Goal: Task Accomplishment & Management: Use online tool/utility

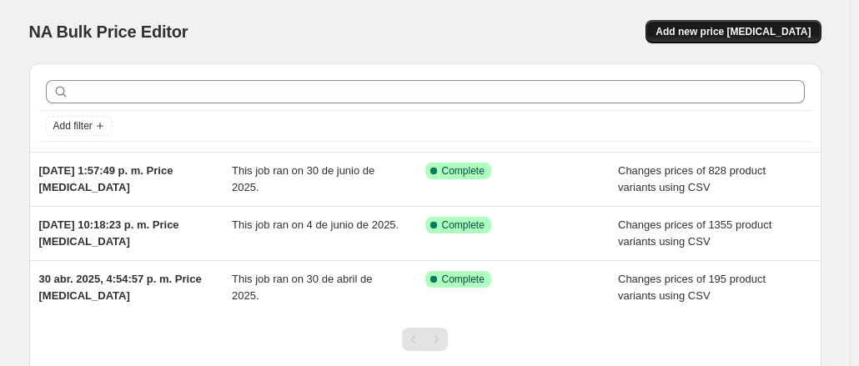
click at [742, 36] on span "Add new price [MEDICAL_DATA]" at bounding box center [733, 31] width 155 height 13
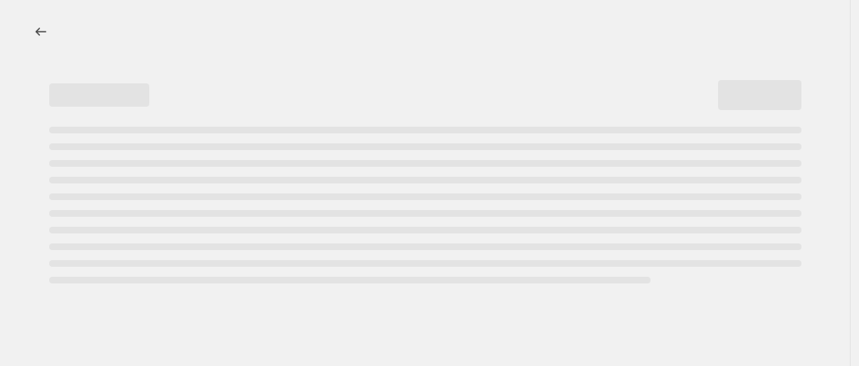
select select "percentage"
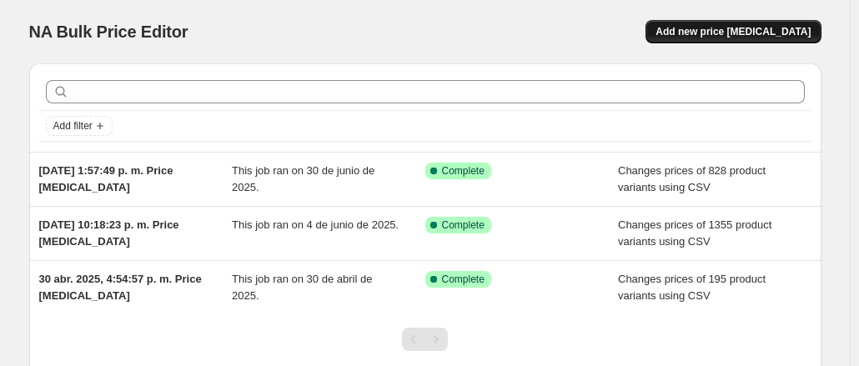
click at [748, 23] on button "Add new price [MEDICAL_DATA]" at bounding box center [733, 31] width 175 height 23
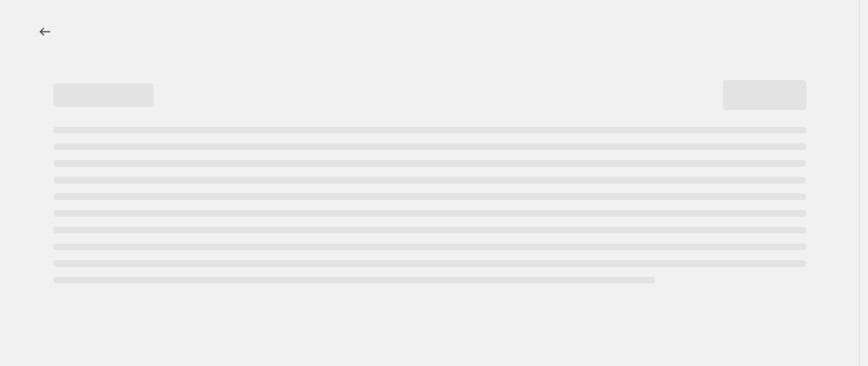
select select "percentage"
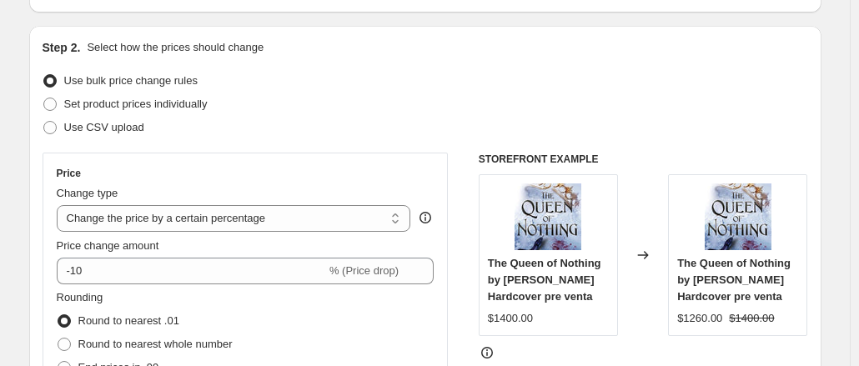
scroll to position [157, 0]
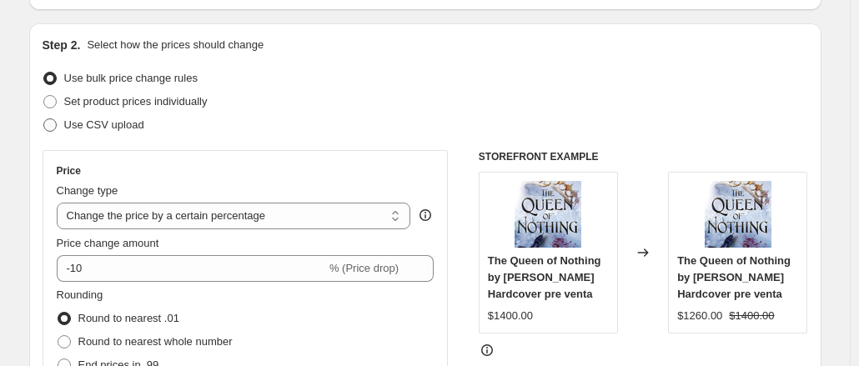
click at [53, 128] on span at bounding box center [49, 124] width 13 height 13
click at [44, 119] on input "Use CSV upload" at bounding box center [43, 118] width 1 height 1
radio input "true"
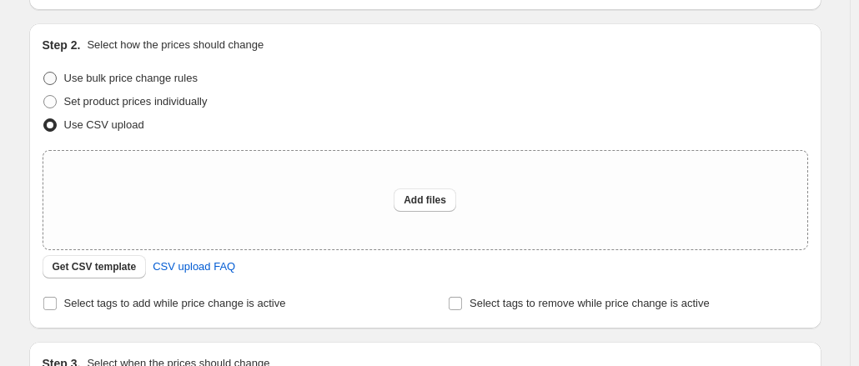
click at [53, 84] on span at bounding box center [49, 78] width 13 height 13
click at [44, 73] on input "Use bulk price change rules" at bounding box center [43, 72] width 1 height 1
radio input "true"
select select "percentage"
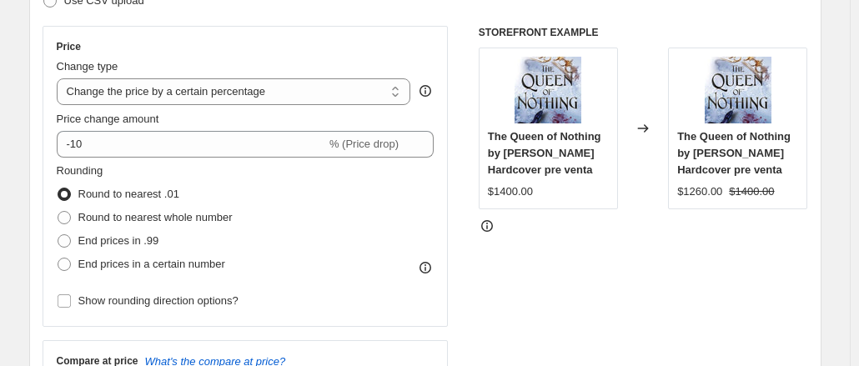
scroll to position [282, 0]
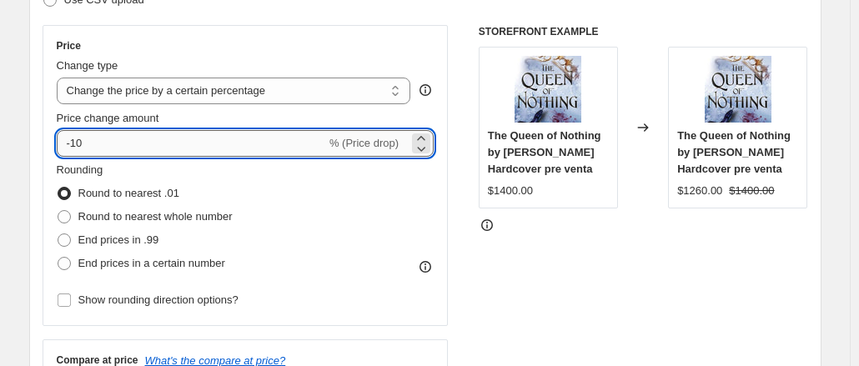
click at [109, 138] on input "-10" at bounding box center [192, 143] width 270 height 27
type input "-4"
type input "25"
click at [639, 327] on div "STOREFRONT EXAMPLE The Queen of Nothing by Holly Black Hardcover pre venta $140…" at bounding box center [644, 229] width 330 height 409
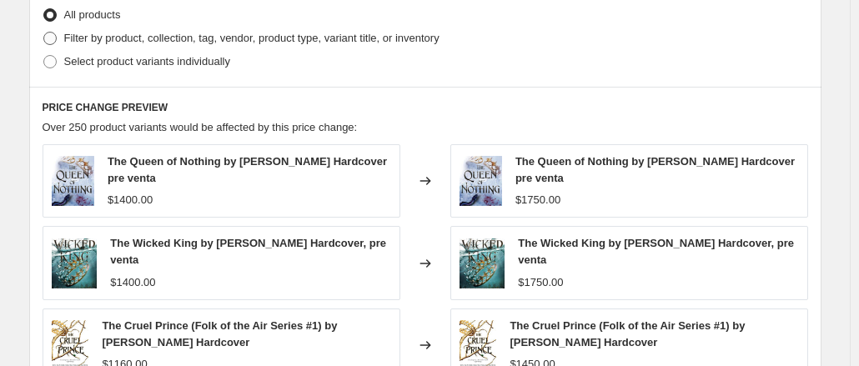
scroll to position [840, 0]
click at [51, 38] on span at bounding box center [49, 37] width 13 height 13
click at [44, 32] on input "Filter by product, collection, tag, vendor, product type, variant title, or inv…" at bounding box center [43, 31] width 1 height 1
radio input "true"
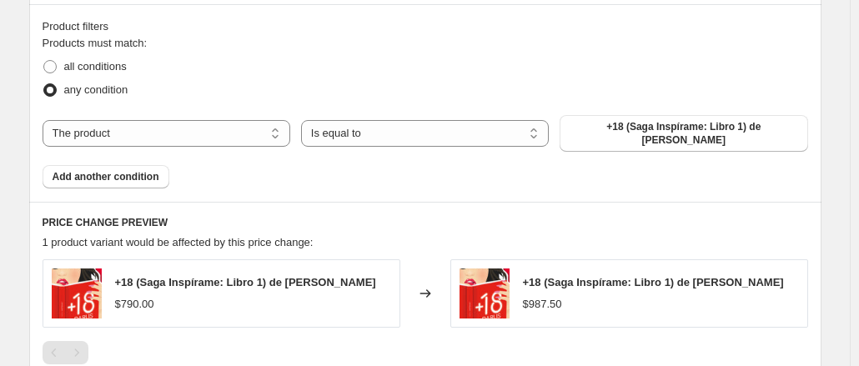
scroll to position [923, 0]
click at [280, 124] on select "The product The product's collection The product's tag The product's vendor The…" at bounding box center [167, 132] width 248 height 27
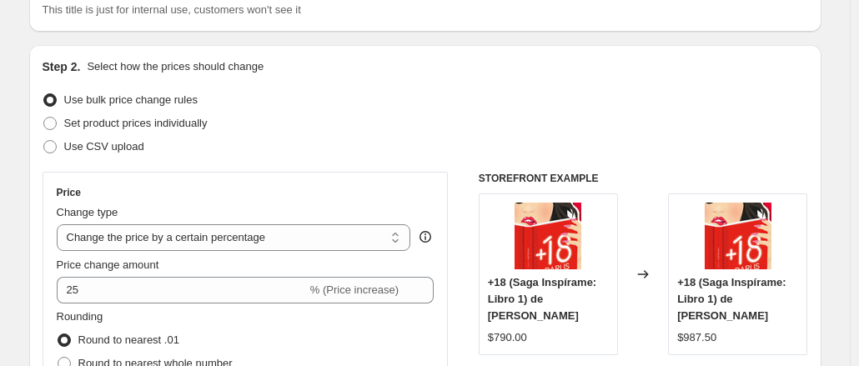
scroll to position [136, 0]
click at [62, 143] on label "Use CSV upload" at bounding box center [94, 145] width 102 height 23
click at [44, 140] on input "Use CSV upload" at bounding box center [43, 139] width 1 height 1
radio input "true"
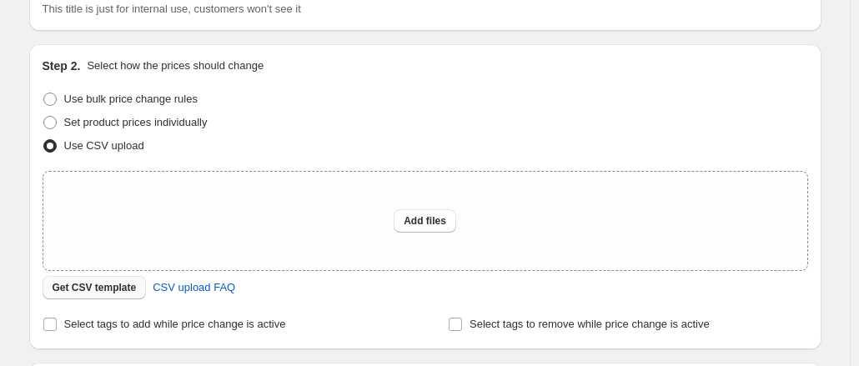
click at [118, 285] on span "Get CSV template" at bounding box center [95, 287] width 84 height 13
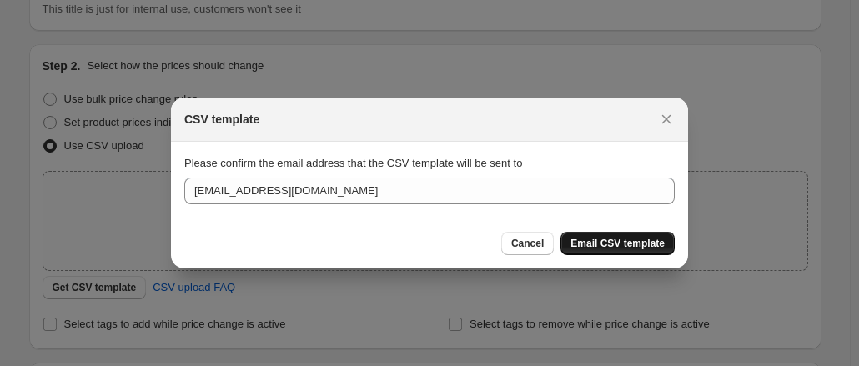
click at [623, 246] on span "Email CSV template" at bounding box center [618, 243] width 94 height 13
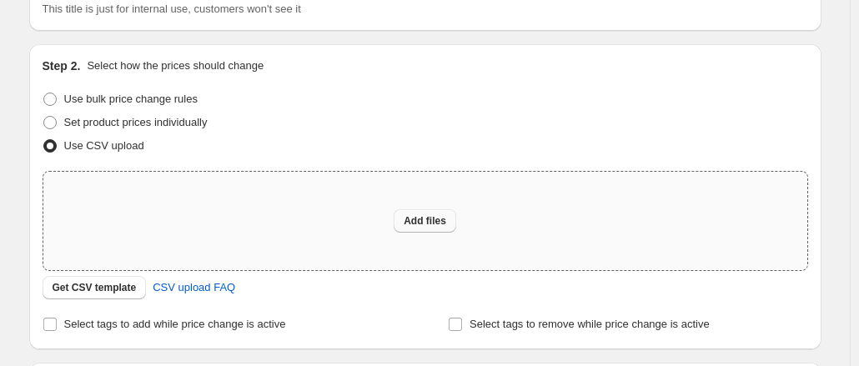
click at [416, 214] on span "Add files" at bounding box center [425, 220] width 43 height 13
type input "C:\fakepath\csv_template_user_43150 (5).csv"
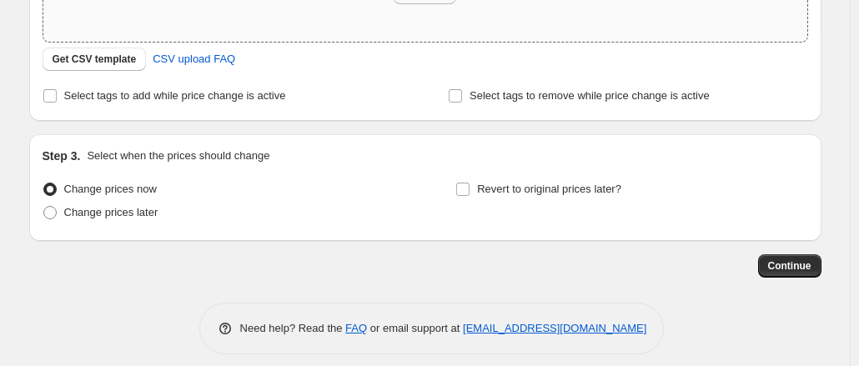
scroll to position [149, 0]
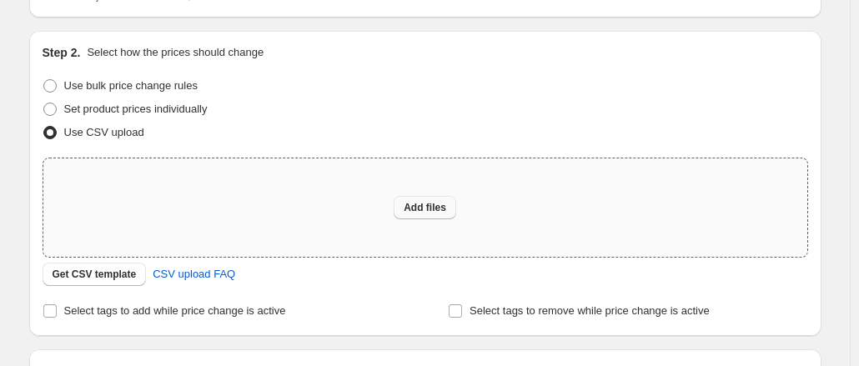
click at [435, 213] on span "Add files" at bounding box center [425, 207] width 43 height 13
type input "C:\fakepath\csv_template_user_43150 (5).csv"
click at [426, 205] on span "Add files" at bounding box center [425, 207] width 43 height 13
type input "C:\fakepath\csv_template_user_43150 (5).csv"
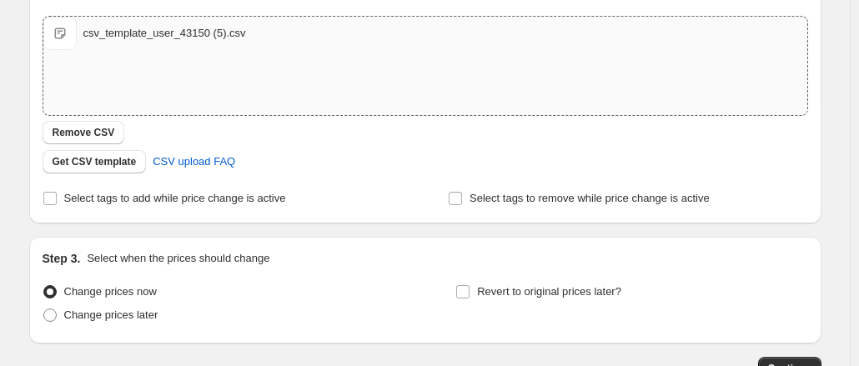
scroll to position [406, 0]
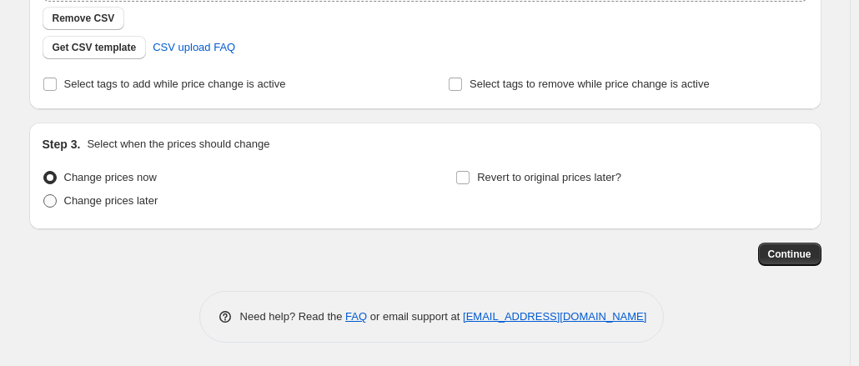
click at [103, 199] on span "Change prices later" at bounding box center [111, 200] width 94 height 13
click at [44, 195] on input "Change prices later" at bounding box center [43, 194] width 1 height 1
radio input "true"
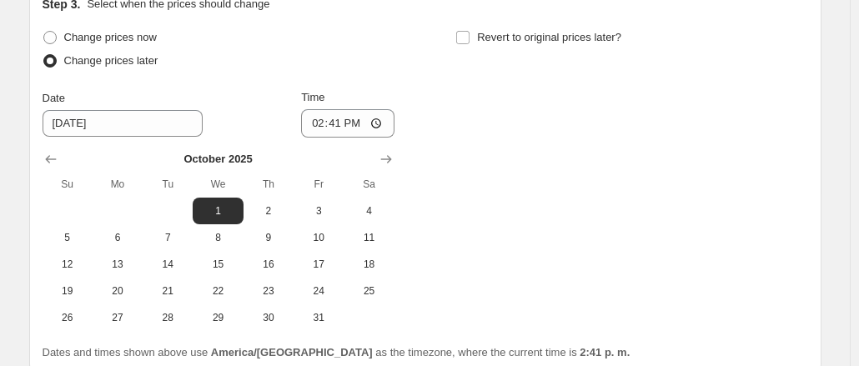
scroll to position [547, 0]
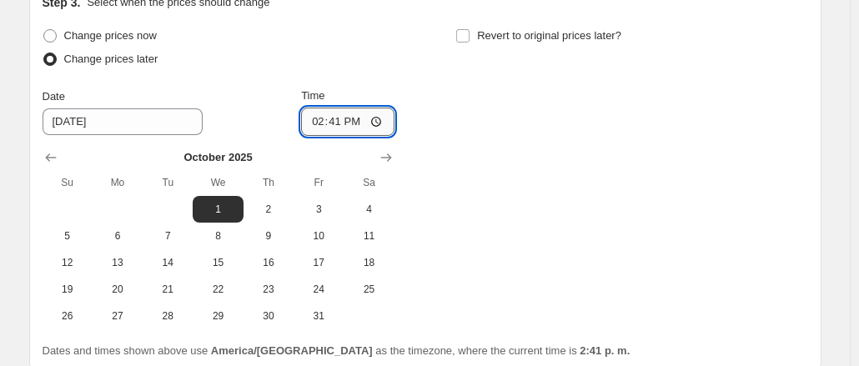
click at [359, 118] on input "14:41" at bounding box center [347, 122] width 93 height 28
type input "00:00"
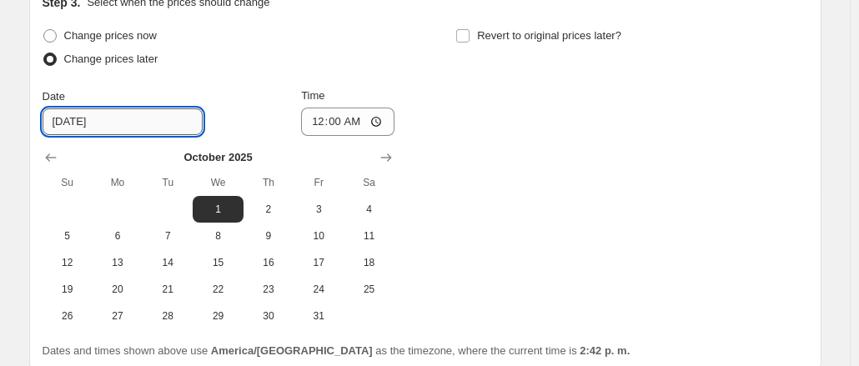
click at [88, 122] on input "10/1/2025" at bounding box center [123, 121] width 160 height 27
click at [78, 122] on input "10/1/2025" at bounding box center [123, 121] width 160 height 27
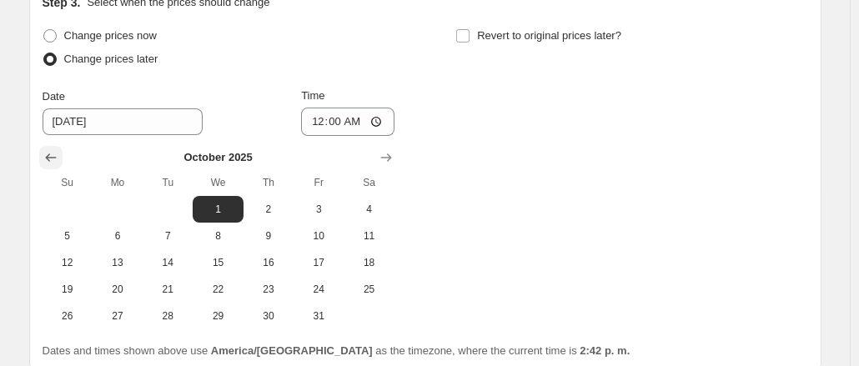
click at [58, 151] on icon "Show previous month, September 2025" at bounding box center [51, 157] width 17 height 17
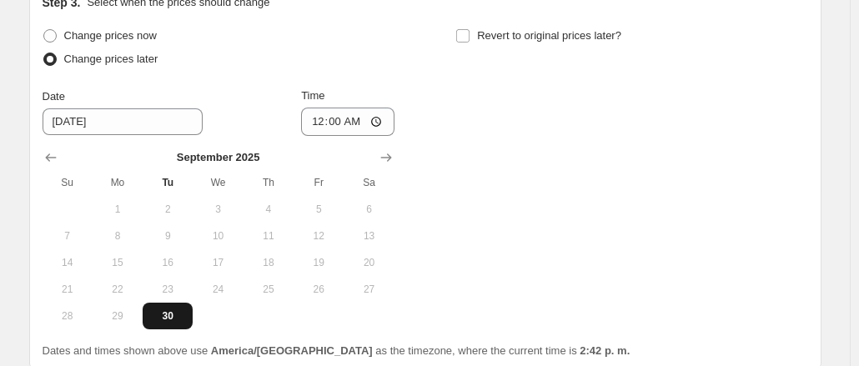
click at [174, 312] on span "30" at bounding box center [167, 316] width 37 height 13
type input "9/30/2025"
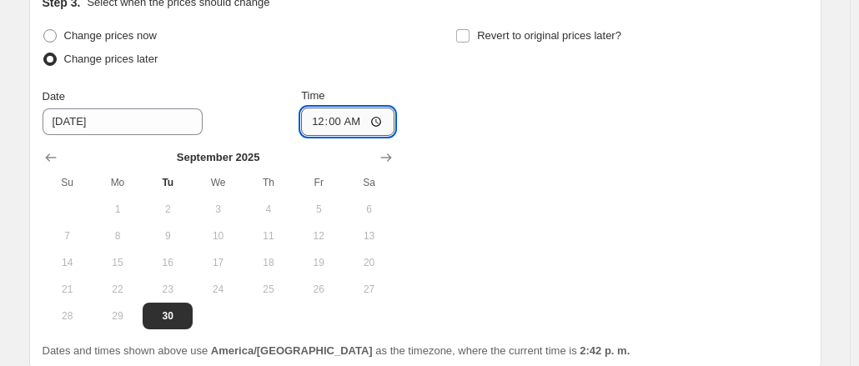
click at [329, 118] on input "00:00" at bounding box center [347, 122] width 93 height 28
type input "03:00"
type input "23:59"
click at [468, 37] on input "Revert to original prices later?" at bounding box center [462, 35] width 13 height 13
checkbox input "true"
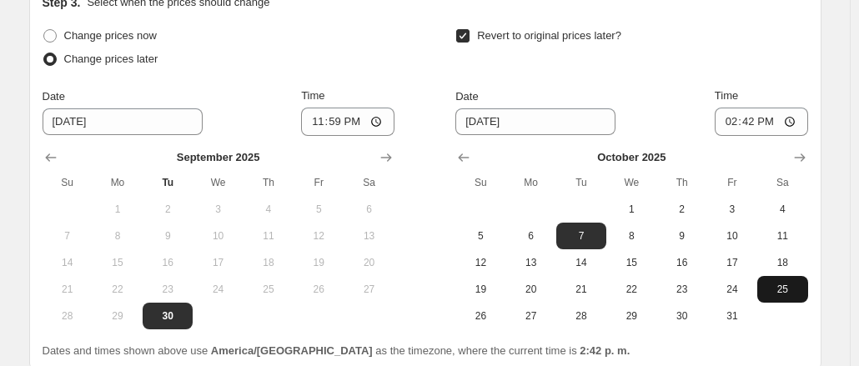
click at [783, 281] on button "25" at bounding box center [783, 289] width 50 height 27
type input "10/25/2025"
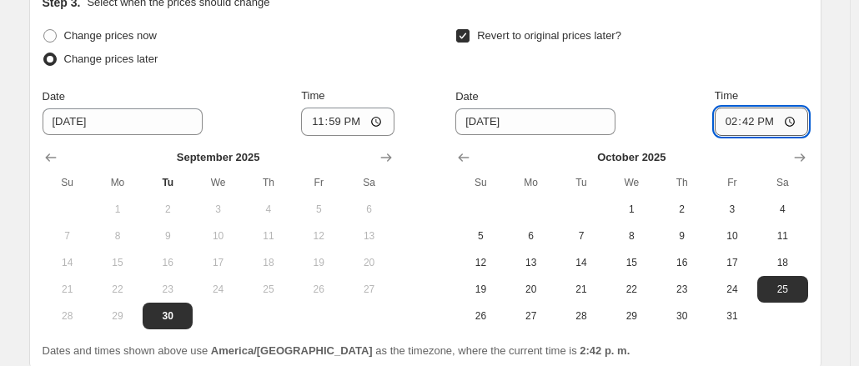
click at [752, 122] on input "14:42" at bounding box center [761, 122] width 93 height 28
type input "23:59"
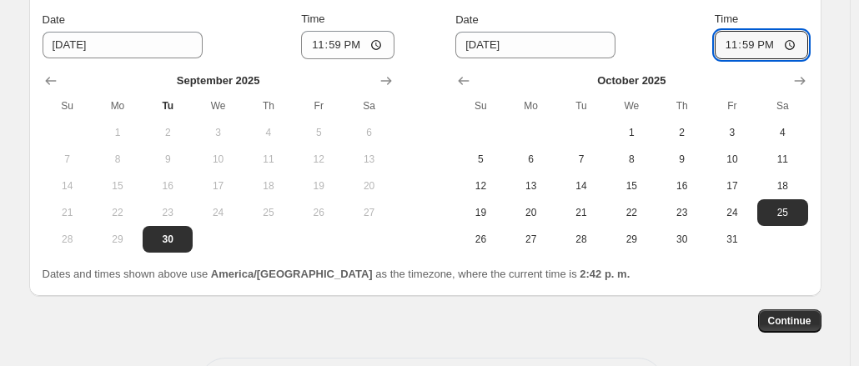
scroll to position [626, 0]
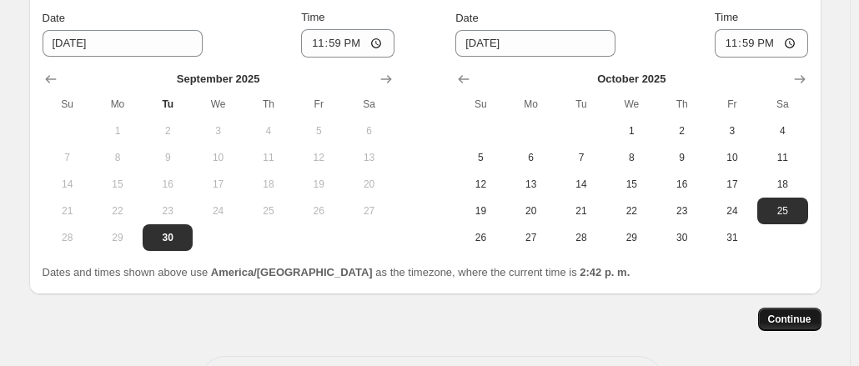
click at [786, 317] on span "Continue" at bounding box center [790, 319] width 43 height 13
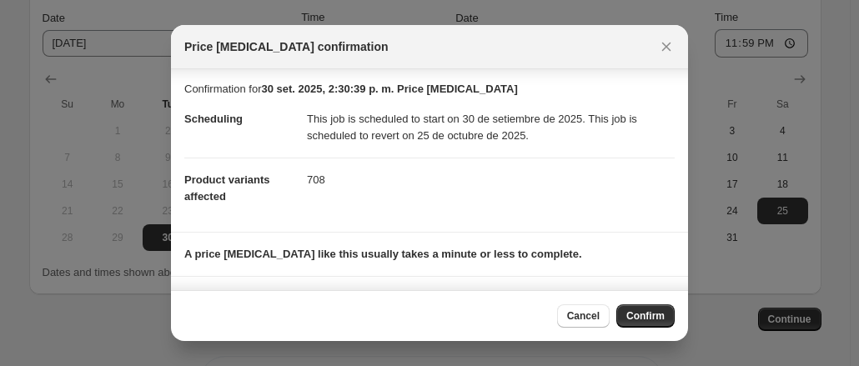
scroll to position [72, 0]
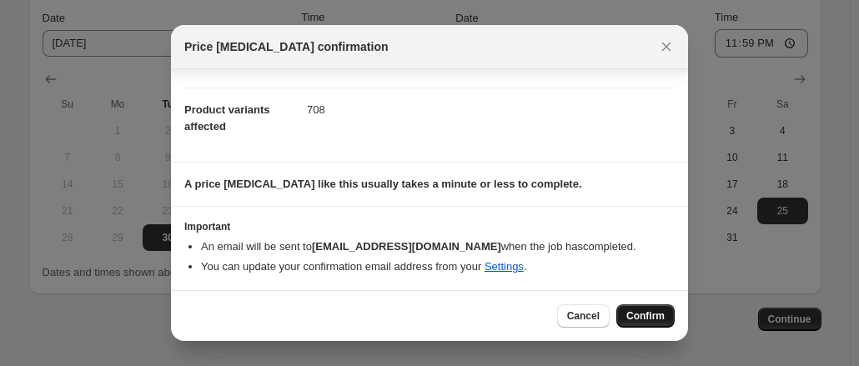
click at [639, 318] on span "Confirm" at bounding box center [646, 316] width 38 height 13
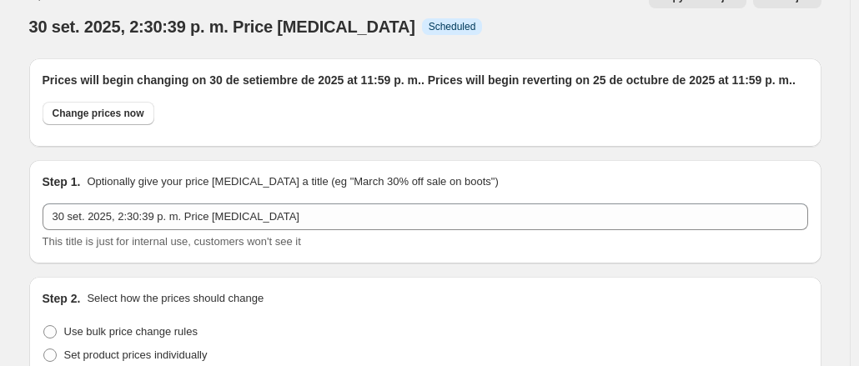
scroll to position [36, 0]
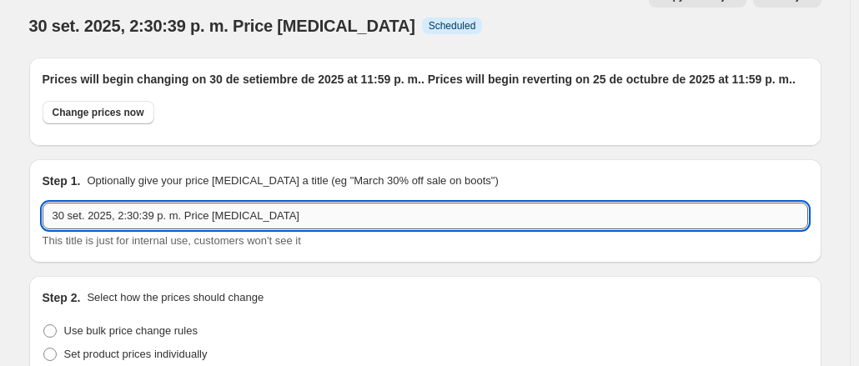
click at [315, 203] on input "30 set. 2025, 2:30:39 p. m. Price change job" at bounding box center [426, 216] width 766 height 27
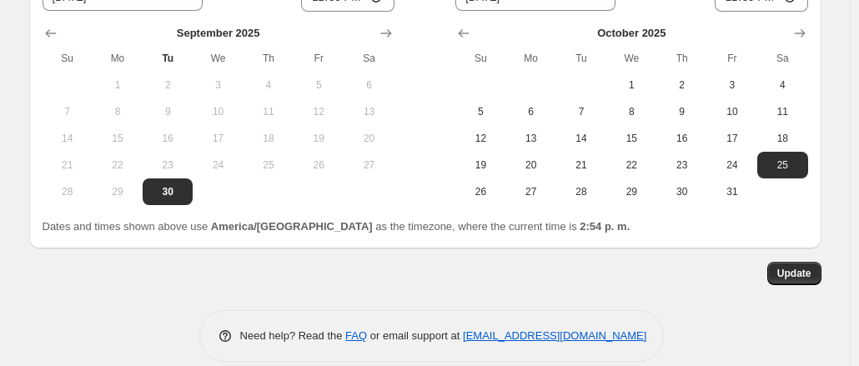
scroll to position [809, 0]
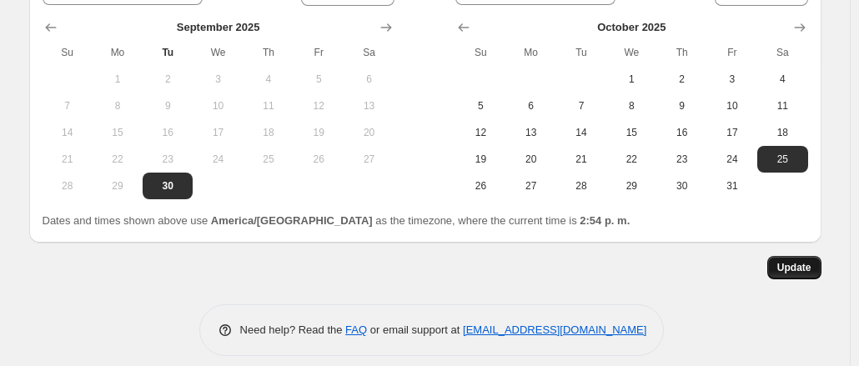
type input "Penguin 25%"
click at [802, 256] on button "Update" at bounding box center [795, 267] width 54 height 23
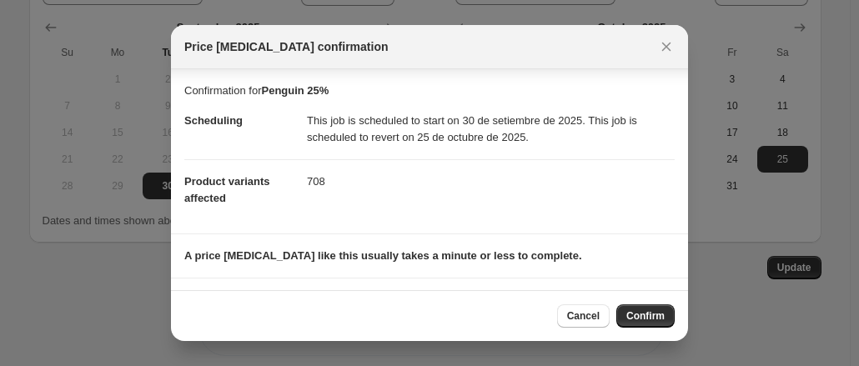
scroll to position [72, 0]
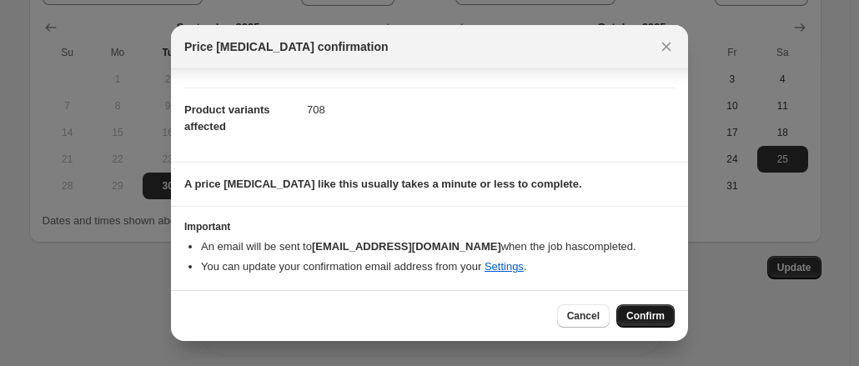
click at [645, 315] on span "Confirm" at bounding box center [646, 316] width 38 height 13
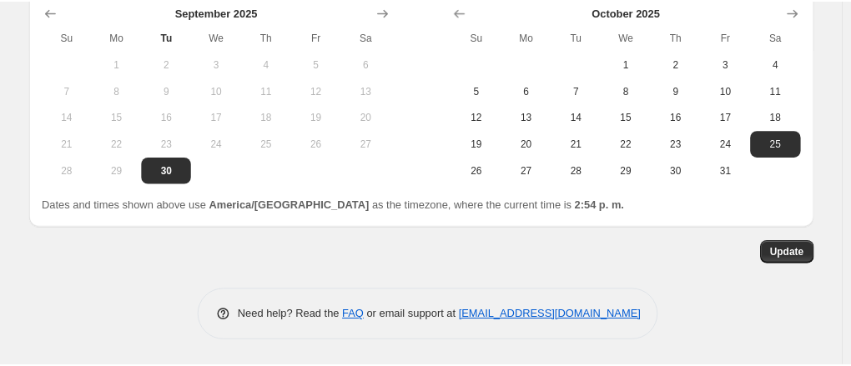
scroll to position [0, 0]
